Goal: Find specific page/section: Find specific page/section

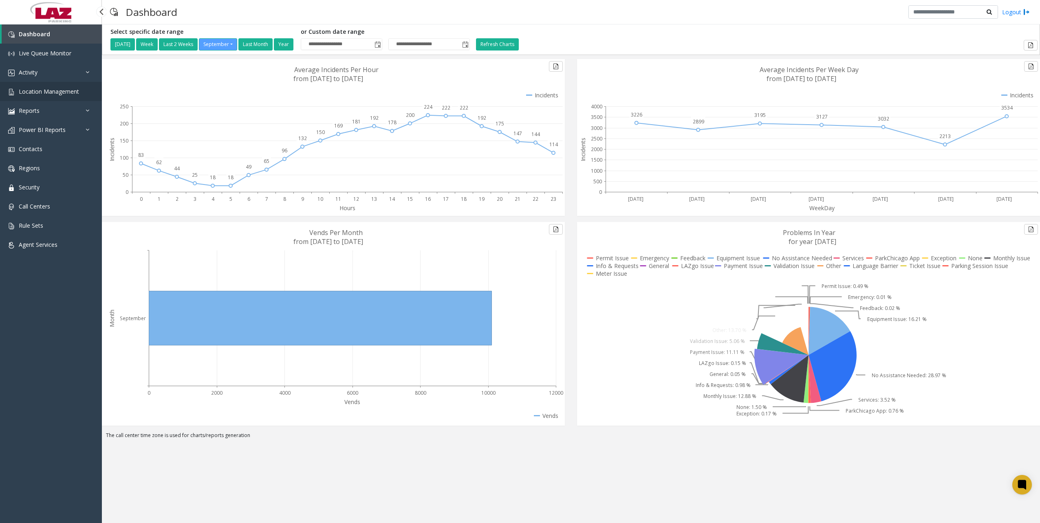
click at [45, 93] on span "Location Management" at bounding box center [49, 92] width 60 height 8
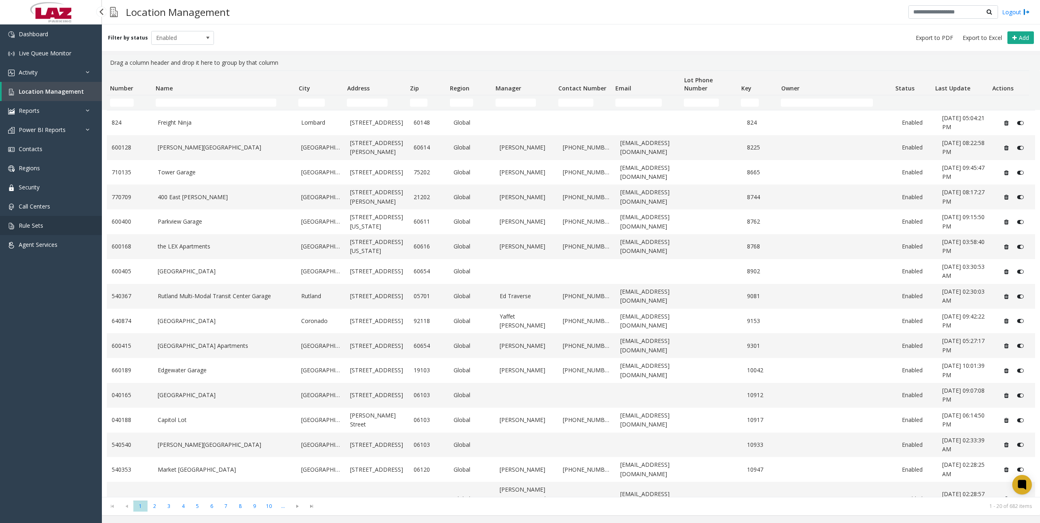
click at [55, 220] on link "Rule Sets" at bounding box center [51, 225] width 102 height 19
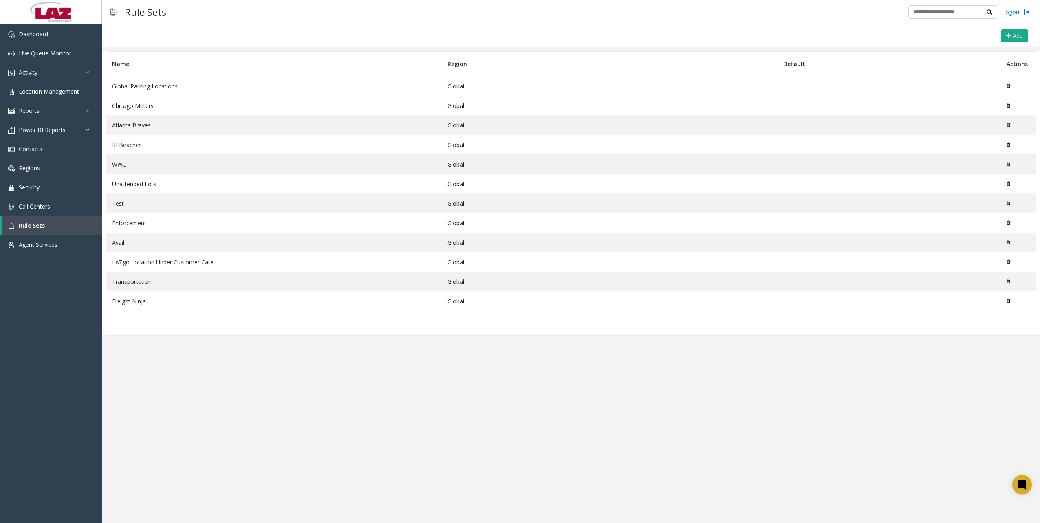
click at [149, 80] on td "Global Parking Locations" at bounding box center [273, 86] width 335 height 20
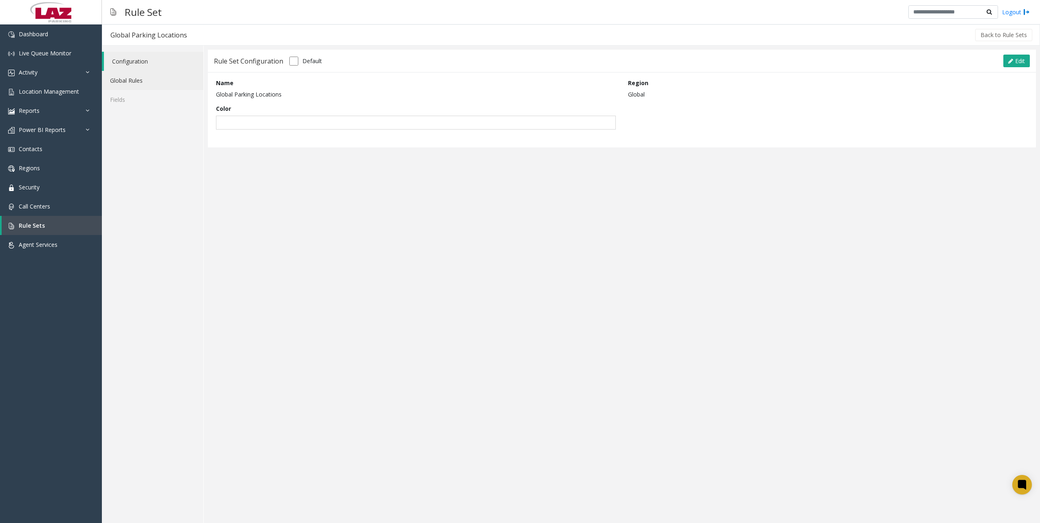
click at [155, 86] on link "Global Rules" at bounding box center [152, 80] width 101 height 19
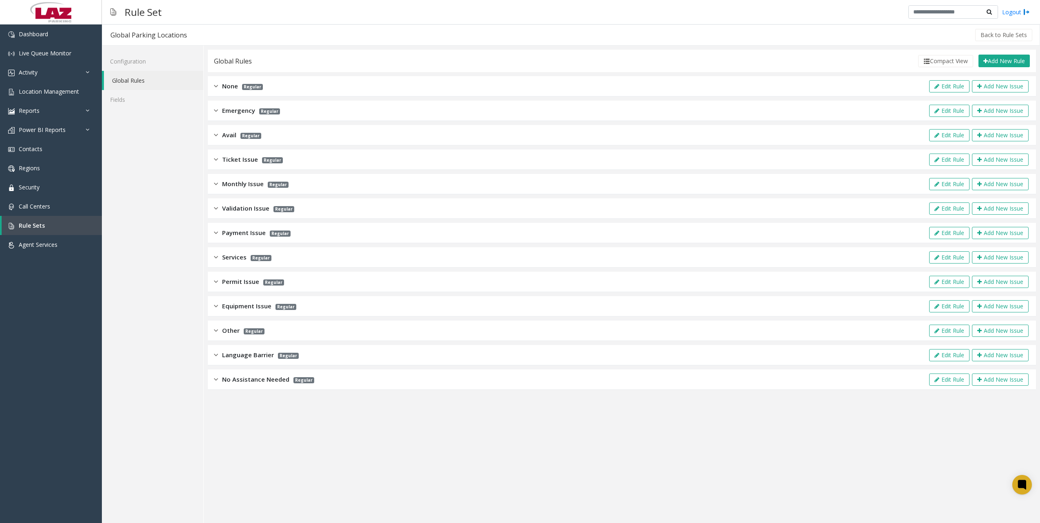
click at [272, 162] on span "Regular" at bounding box center [272, 160] width 21 height 6
